Goal: Connect with others: Connect with others

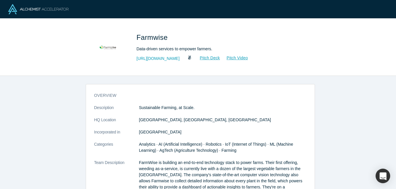
click at [272, 78] on div "overview Description Sustainable Farming, at Scale. HQ Location San Francisco, …" at bounding box center [200, 135] width 400 height 118
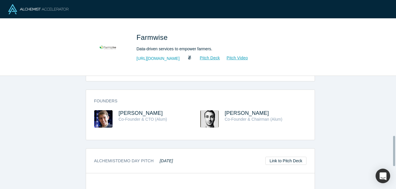
scroll to position [187, 0]
click at [155, 59] on link "http://farmwiselabs.com" at bounding box center [157, 59] width 43 height 6
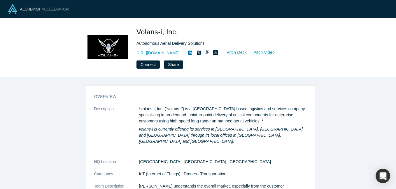
click at [292, 56] on div "http://www.flyvoly.com Pitch Deck Pitch Video" at bounding box center [217, 53] width 163 height 7
click at [305, 38] on div "Volans-i, Inc. Autonomous Aerial Delivery Solutions http://www.flyvoly.com Pitc…" at bounding box center [197, 48] width 229 height 42
click at [150, 62] on button "Connect" at bounding box center [147, 65] width 23 height 8
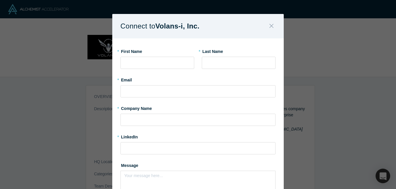
click at [271, 26] on icon "Close" at bounding box center [271, 26] width 4 height 6
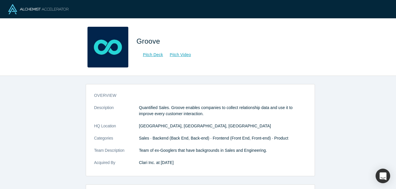
click at [310, 53] on div "Groove Pitch Deck Pitch Video" at bounding box center [197, 47] width 229 height 41
click at [341, 50] on div "Groove Pitch Deck Pitch Video" at bounding box center [198, 47] width 396 height 57
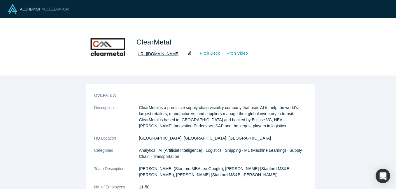
click at [166, 53] on link "[URL][DOMAIN_NAME]" at bounding box center [157, 54] width 43 height 6
